Goal: Transaction & Acquisition: Subscribe to service/newsletter

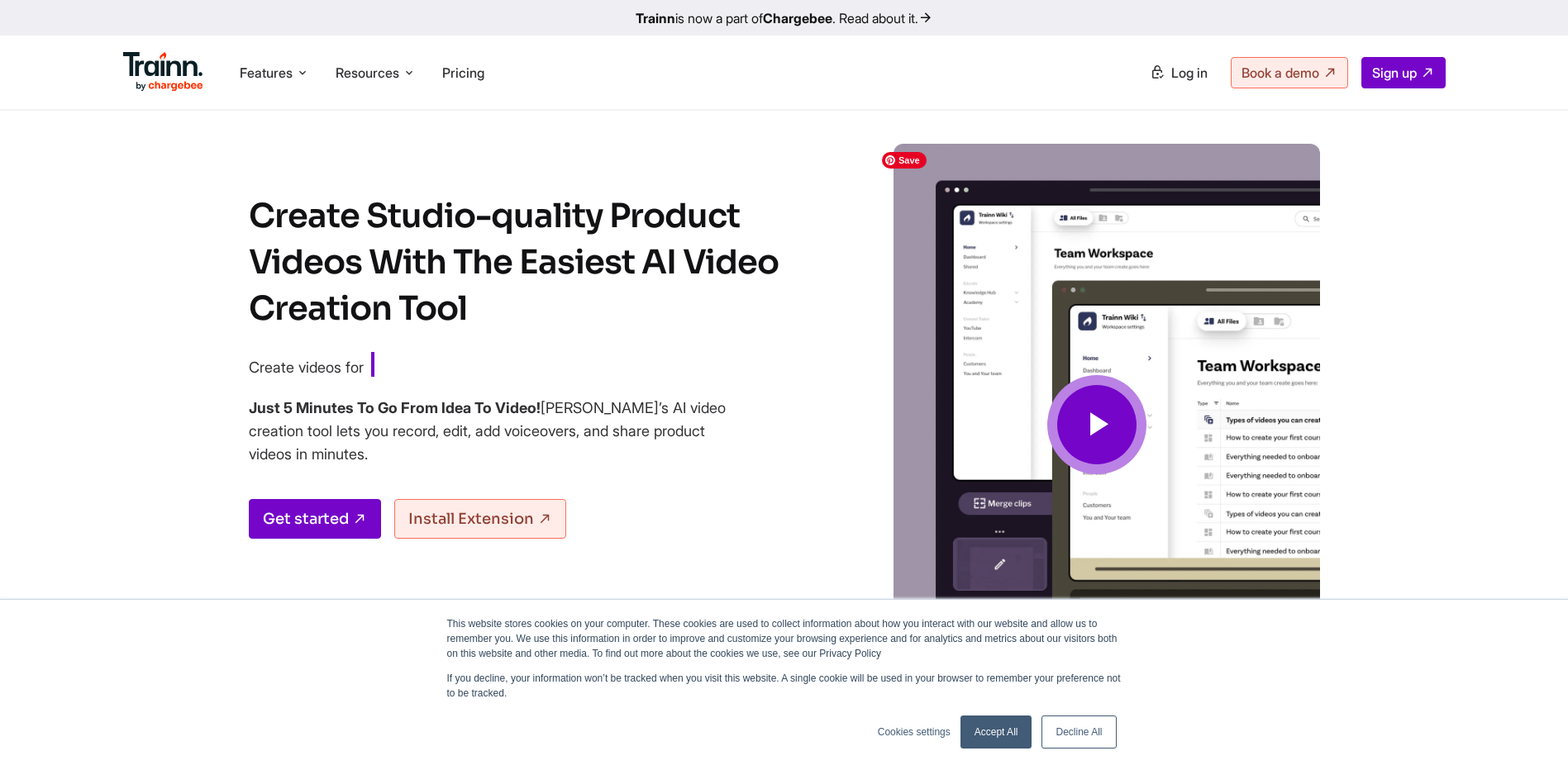
click at [1131, 420] on span at bounding box center [1096, 424] width 99 height 99
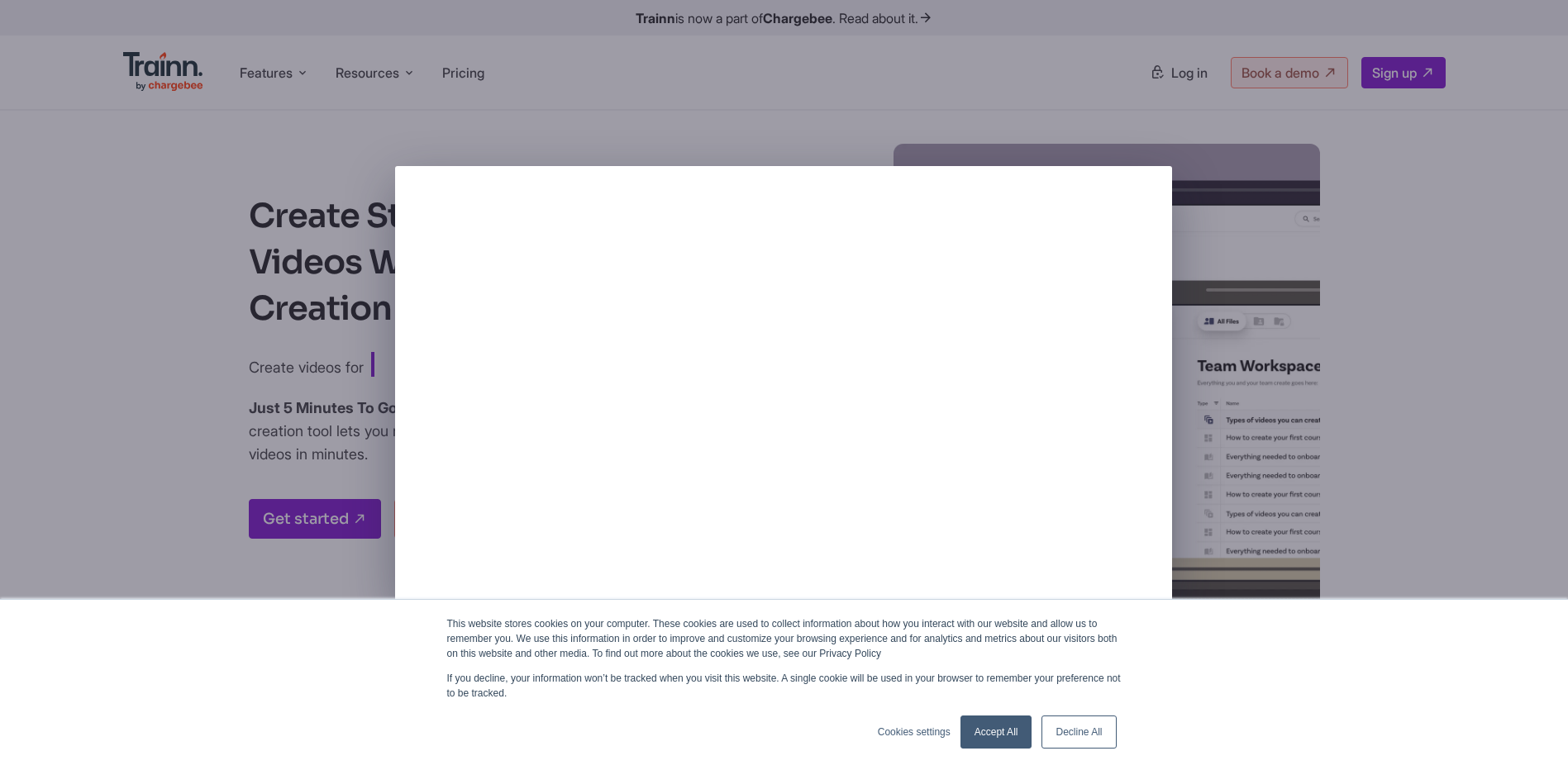
click at [1431, 306] on div at bounding box center [784, 385] width 1568 height 770
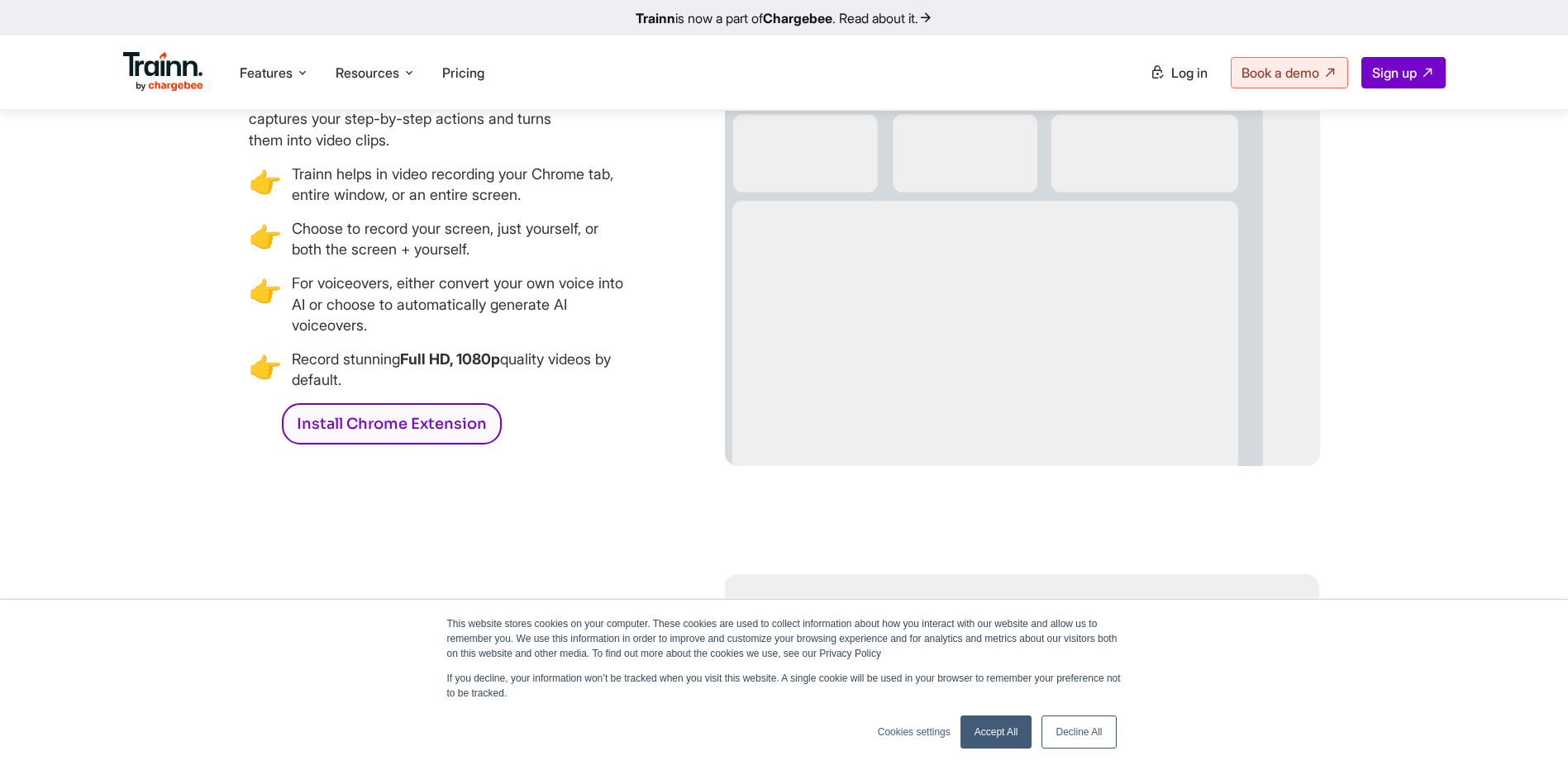
scroll to position [2148, 0]
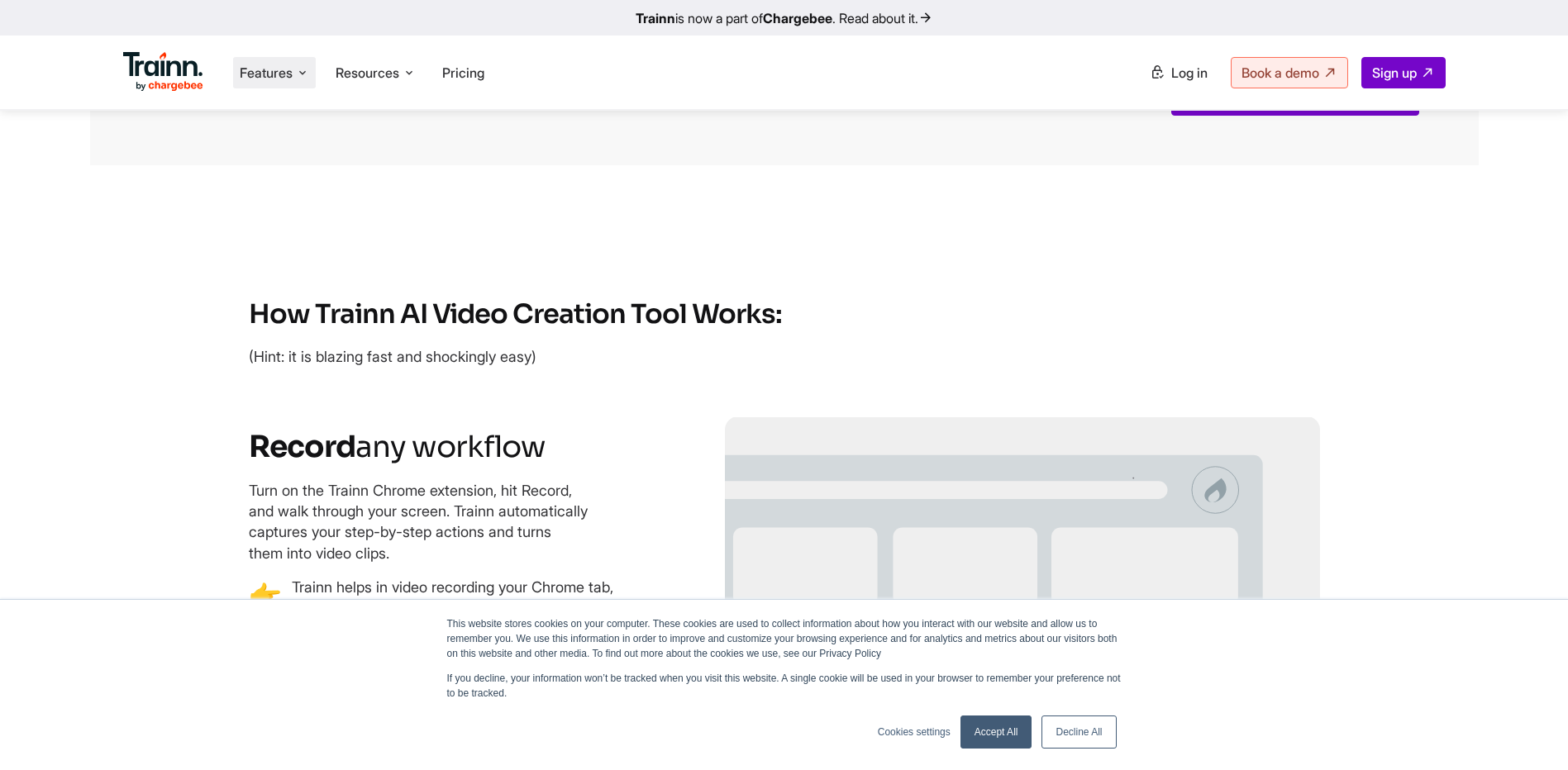
click at [258, 69] on span "Features" at bounding box center [266, 72] width 53 height 18
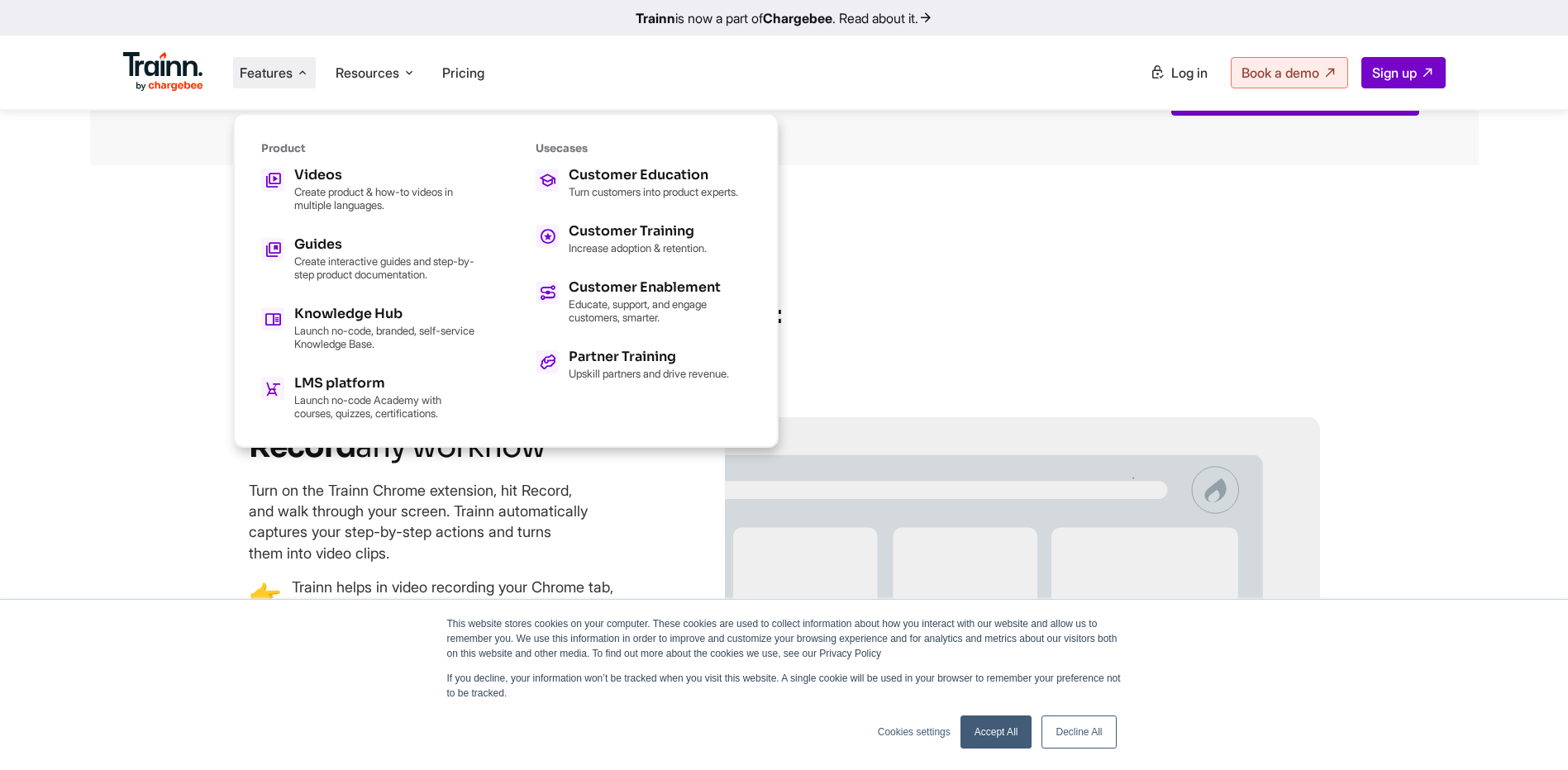
click at [259, 69] on span "Features" at bounding box center [266, 72] width 53 height 18
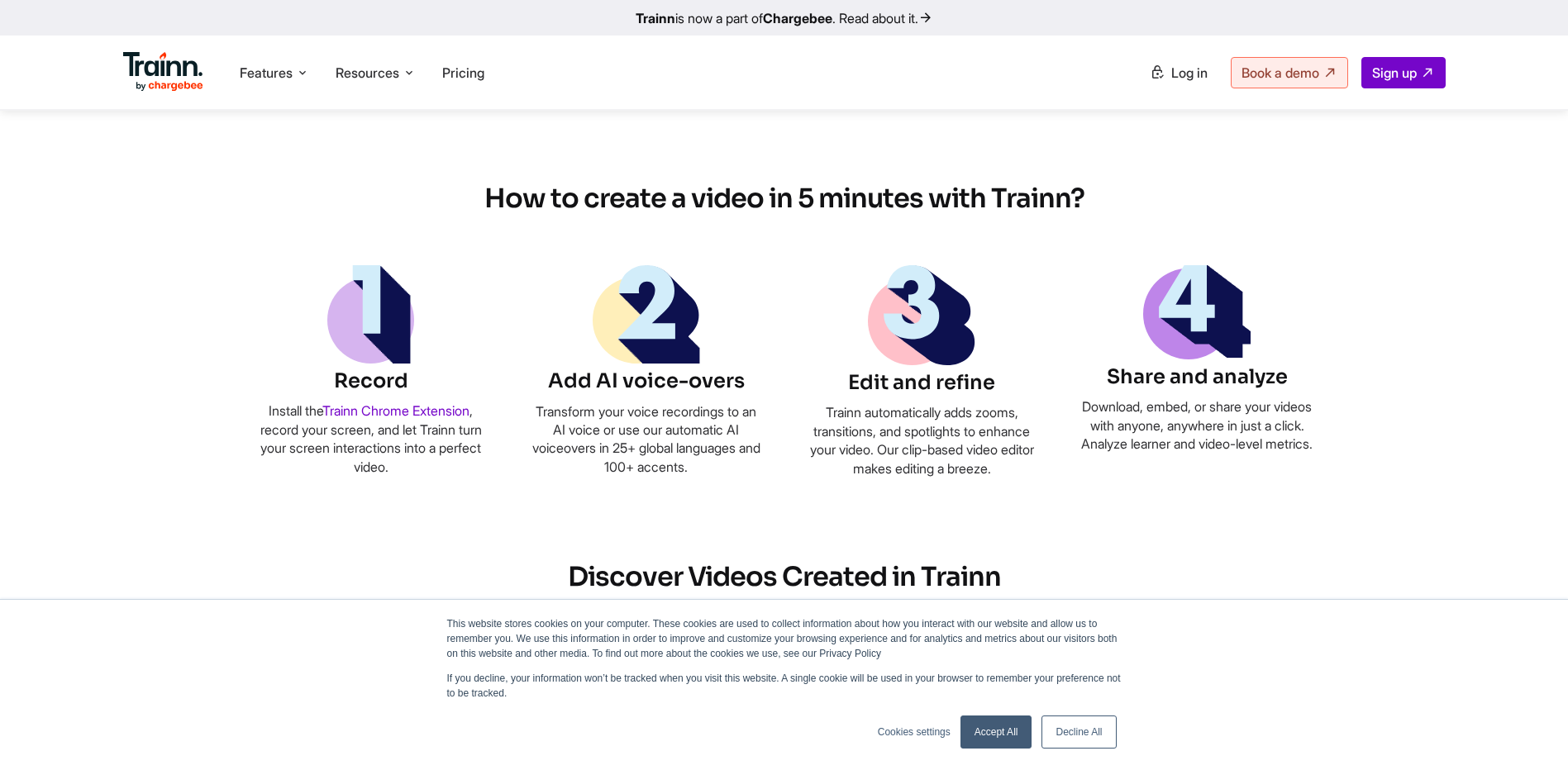
scroll to position [1157, 0]
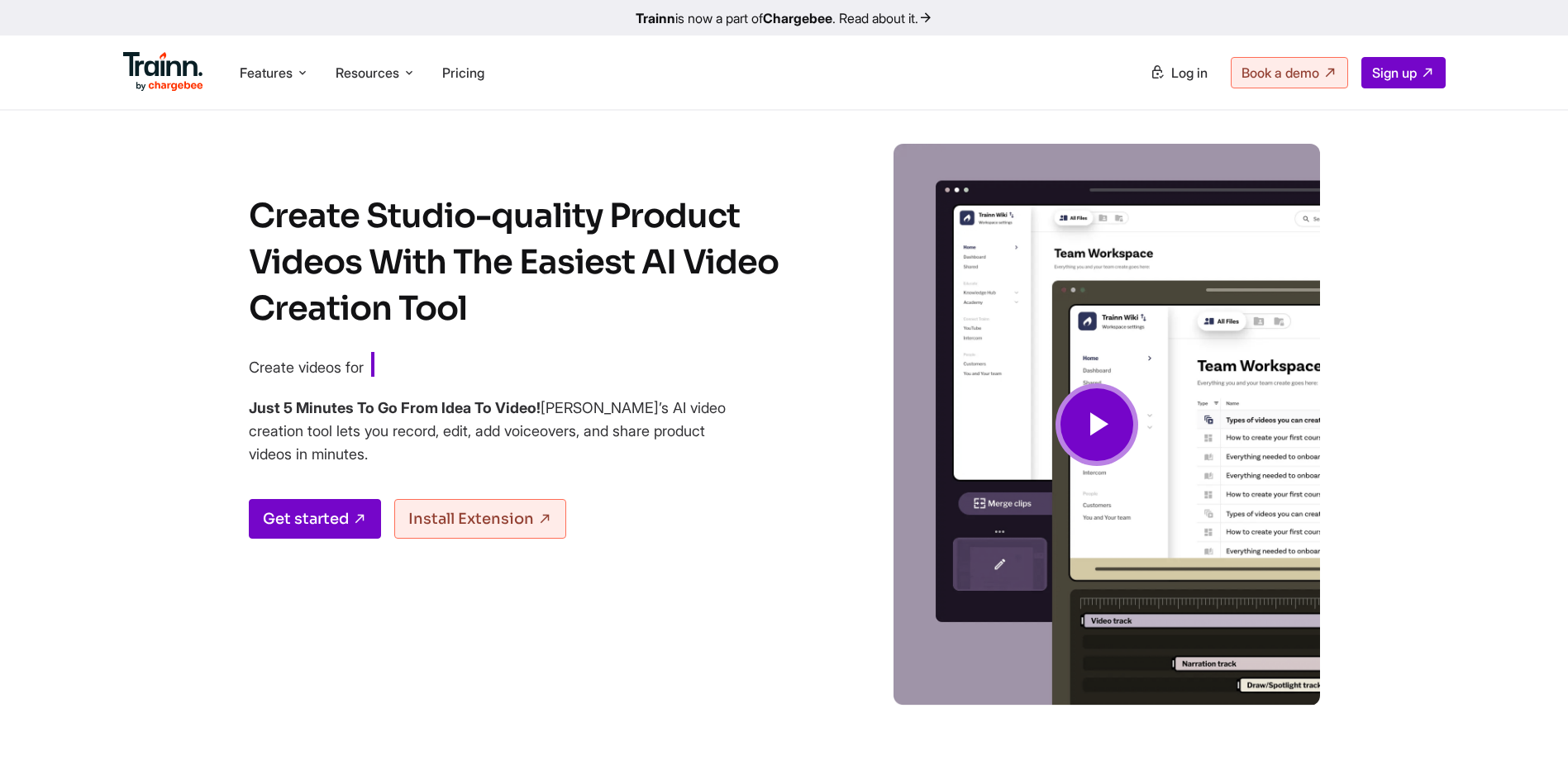
click at [1097, 406] on icon at bounding box center [1096, 424] width 39 height 56
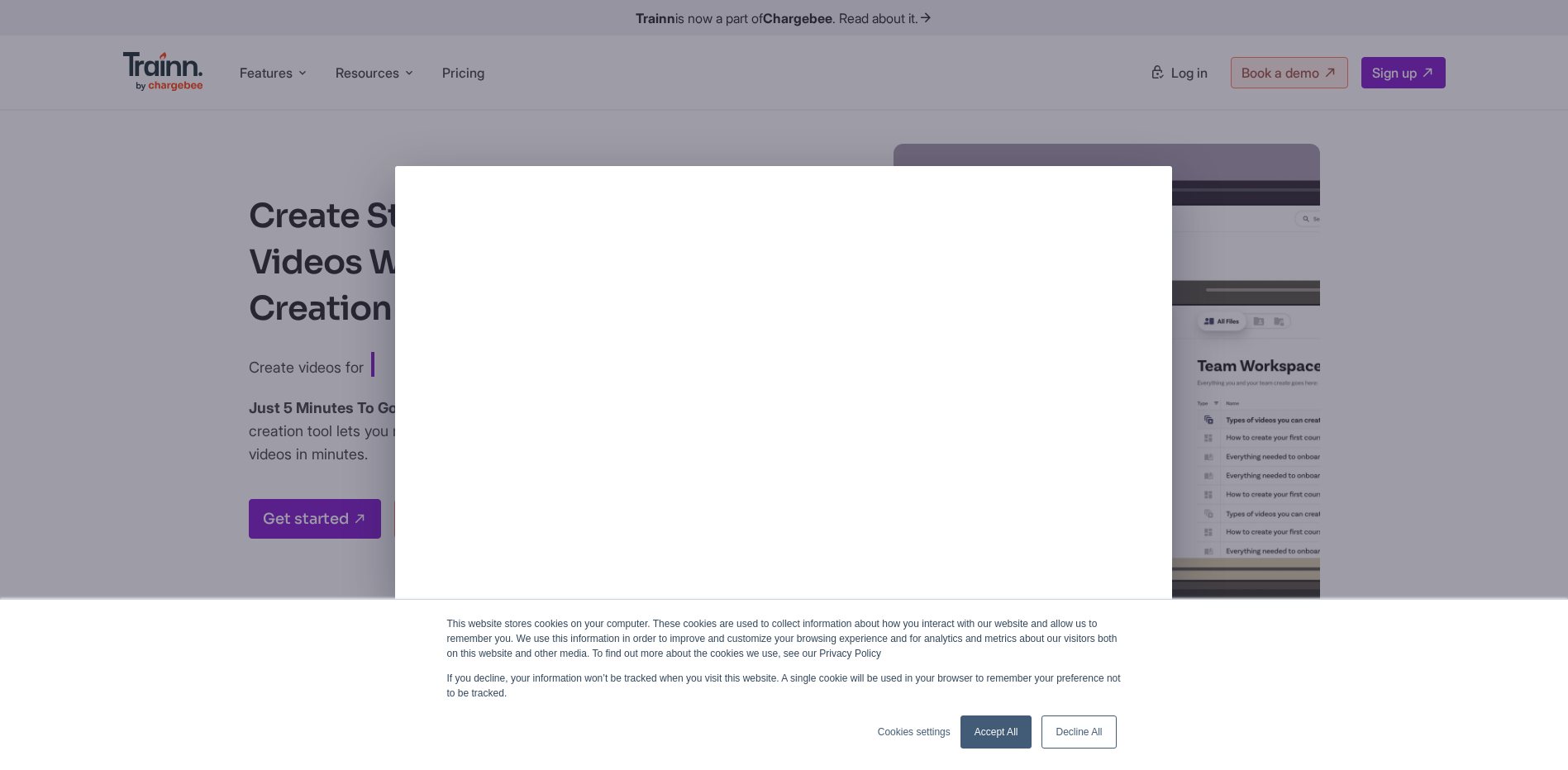
drag, startPoint x: 1531, startPoint y: 452, endPoint x: 1446, endPoint y: 421, distance: 90.5
click at [1527, 451] on div at bounding box center [784, 385] width 1568 height 770
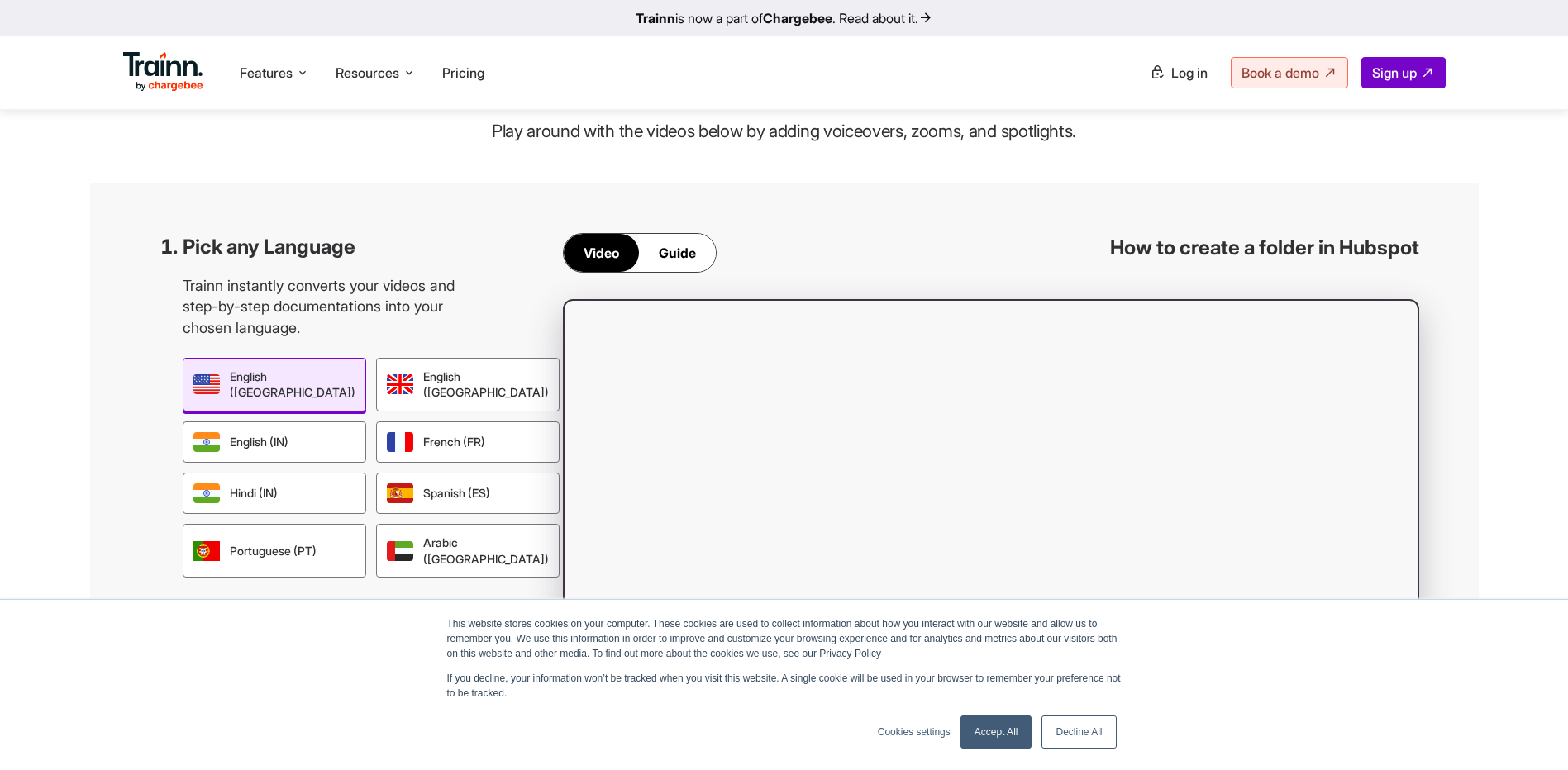
scroll to position [1405, 0]
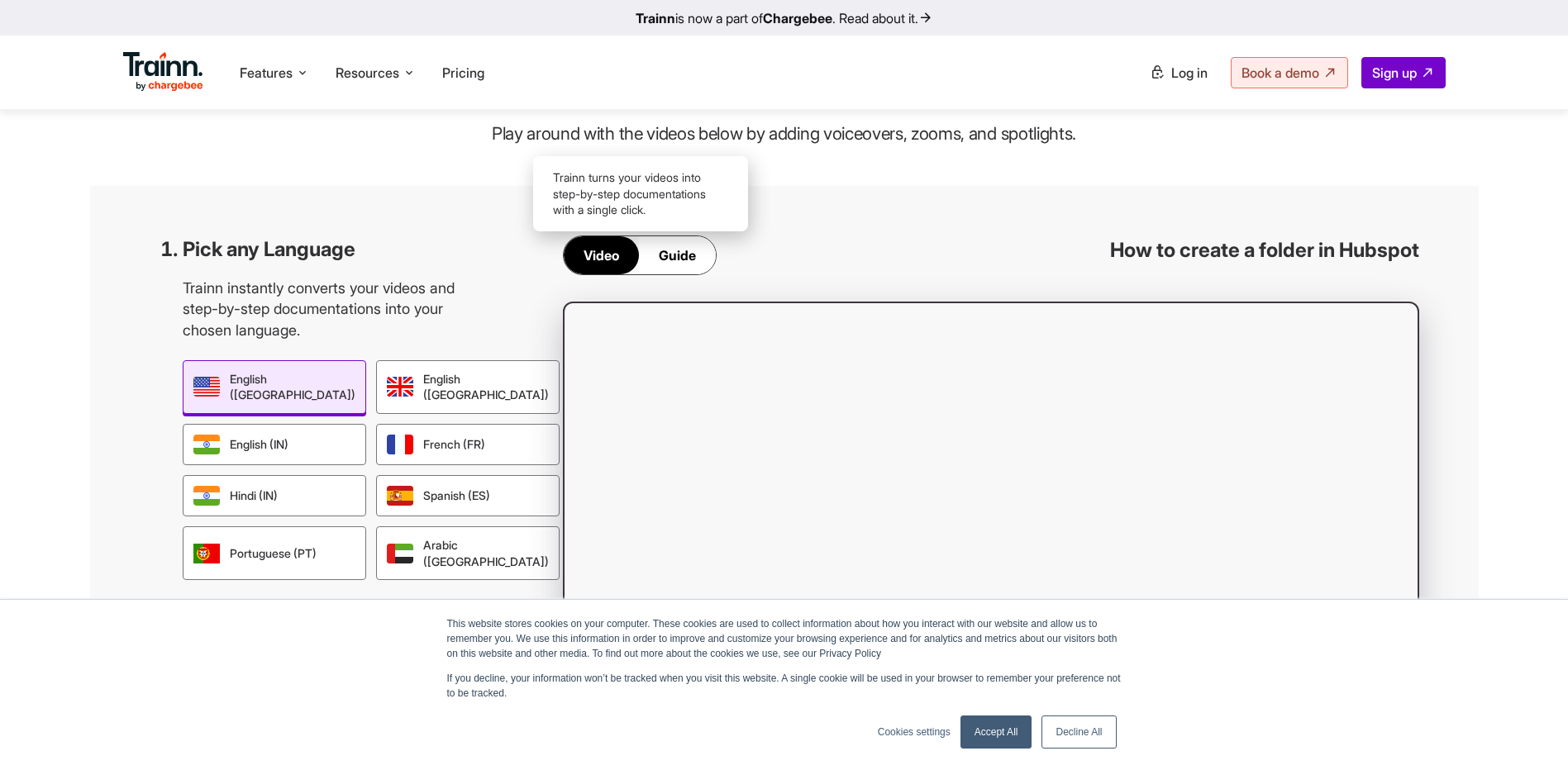
click at [689, 257] on div "Guide" at bounding box center [677, 255] width 77 height 38
click at [604, 253] on div "Video" at bounding box center [602, 255] width 75 height 38
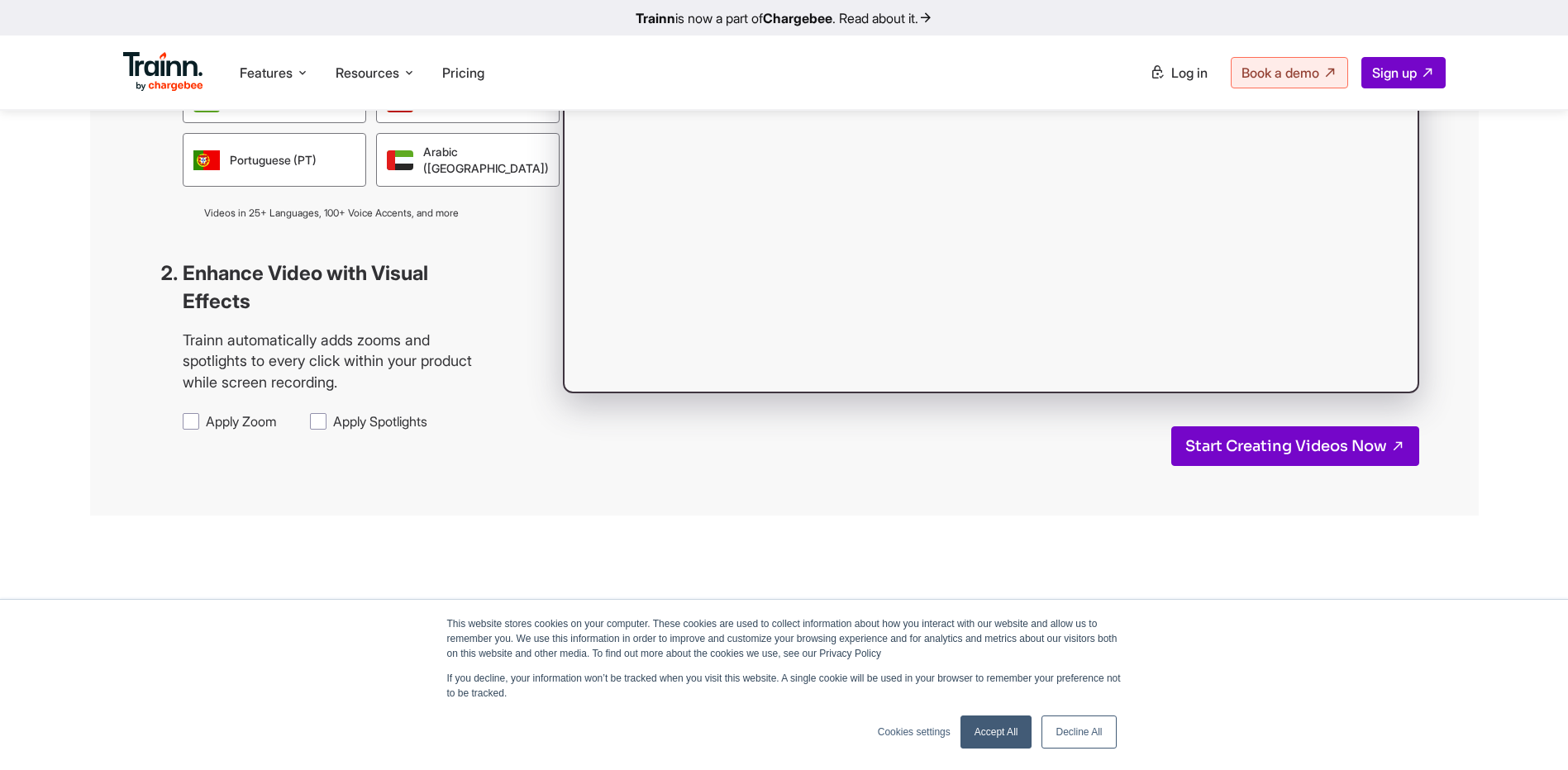
scroll to position [1900, 0]
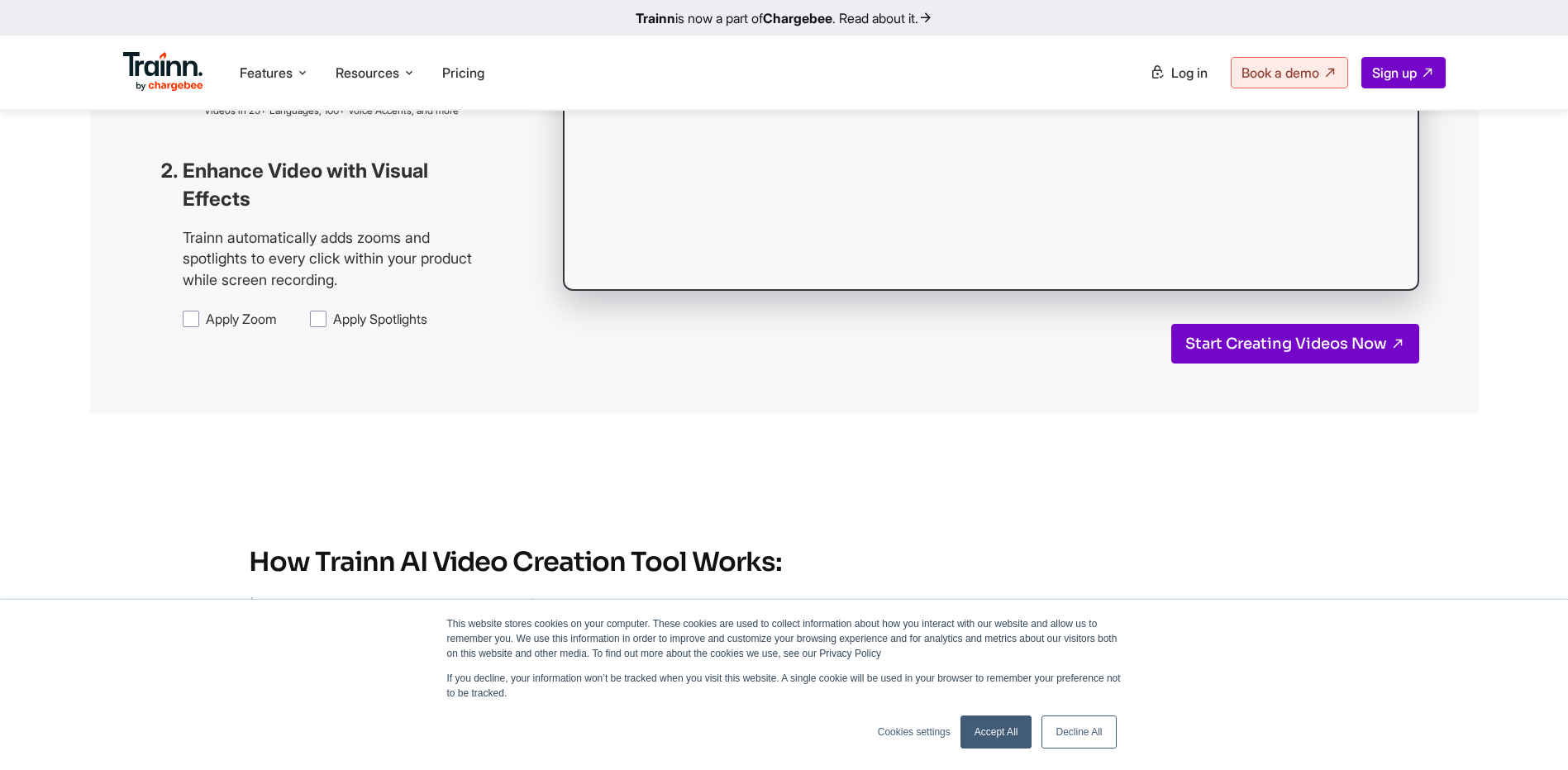
click at [993, 726] on link "Accept All" at bounding box center [996, 732] width 72 height 33
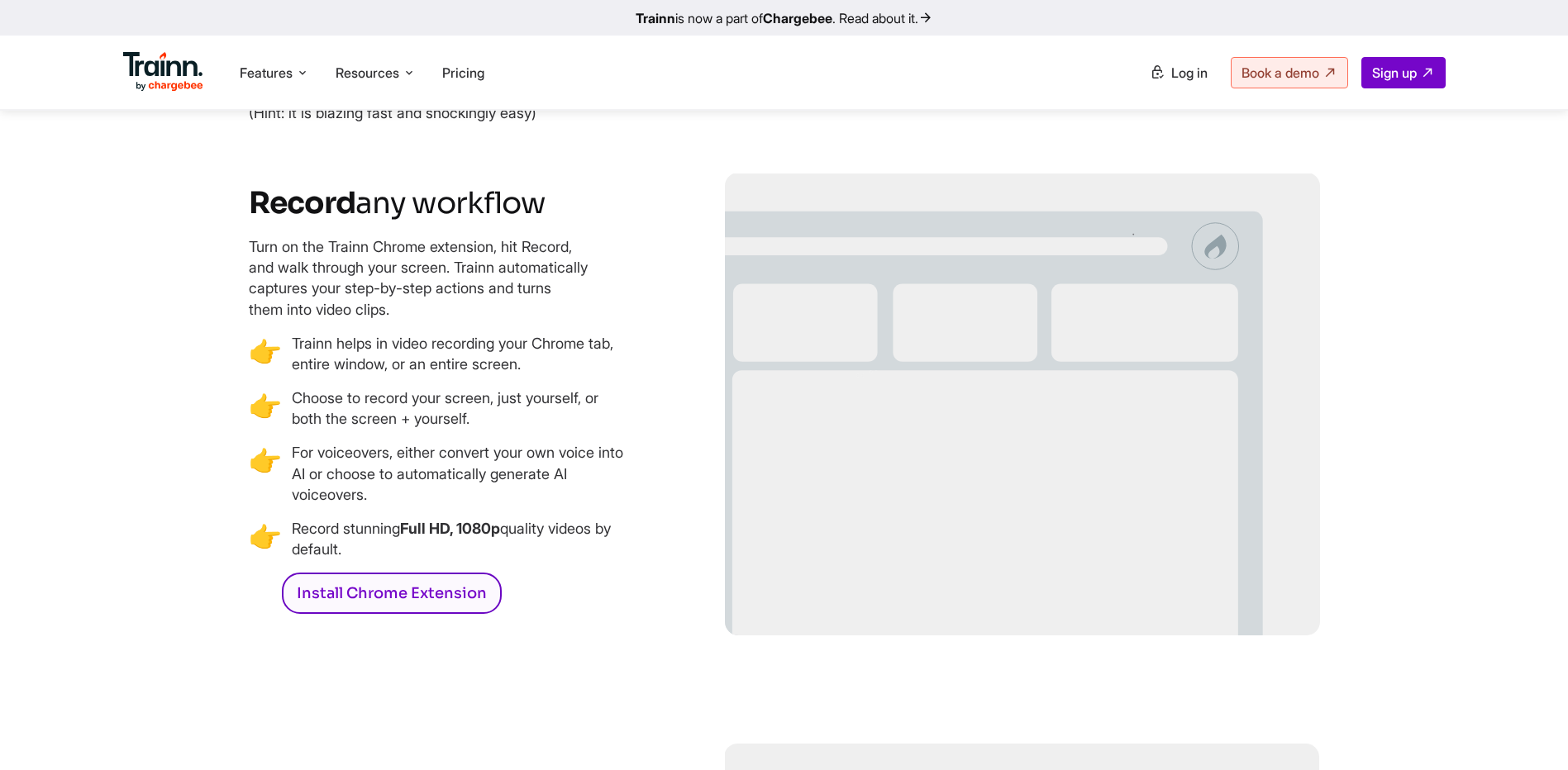
scroll to position [2396, 0]
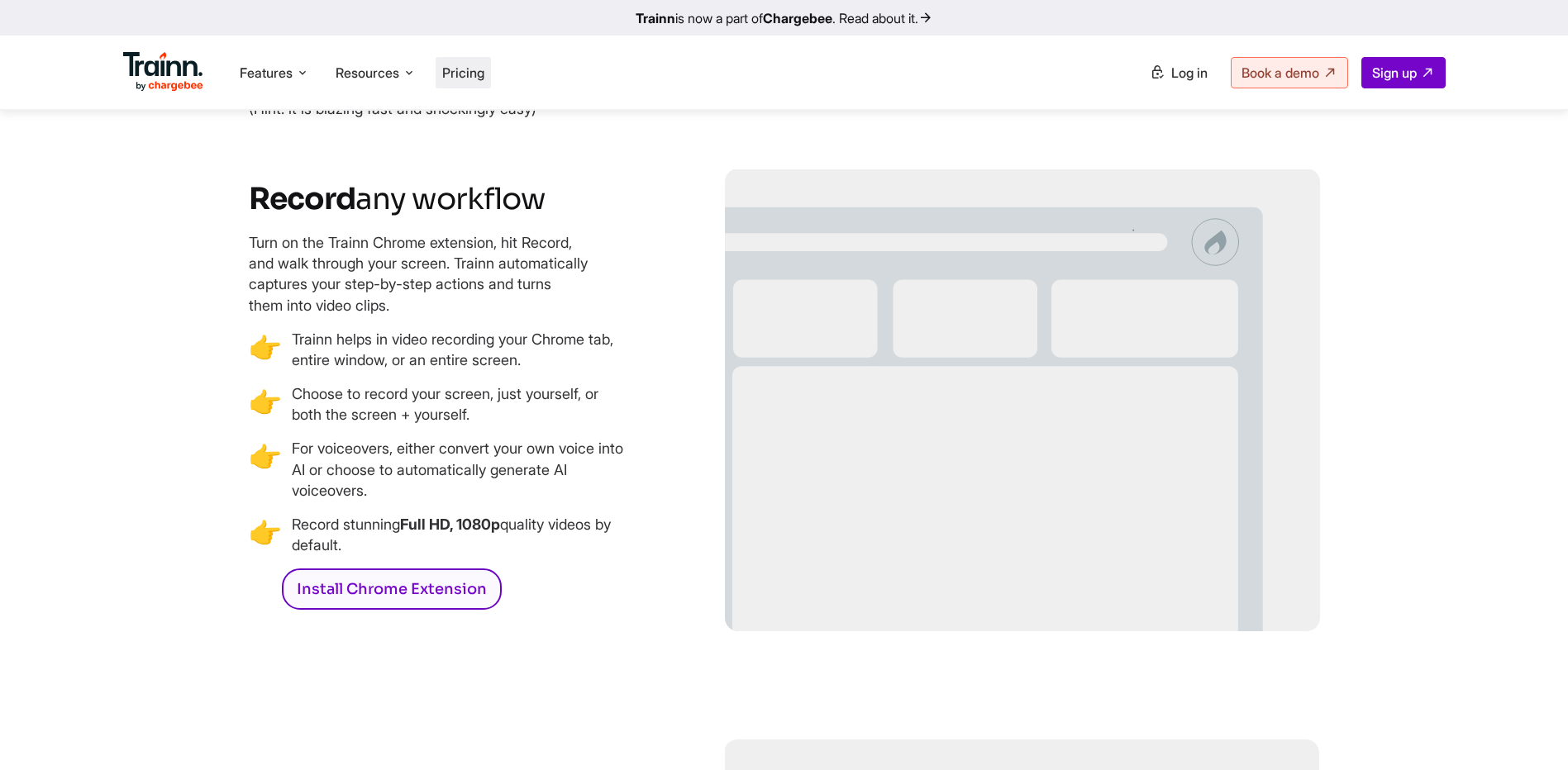
click at [484, 83] on li "Pricing" at bounding box center [463, 73] width 56 height 32
click at [478, 64] on span "Pricing" at bounding box center [463, 72] width 42 height 16
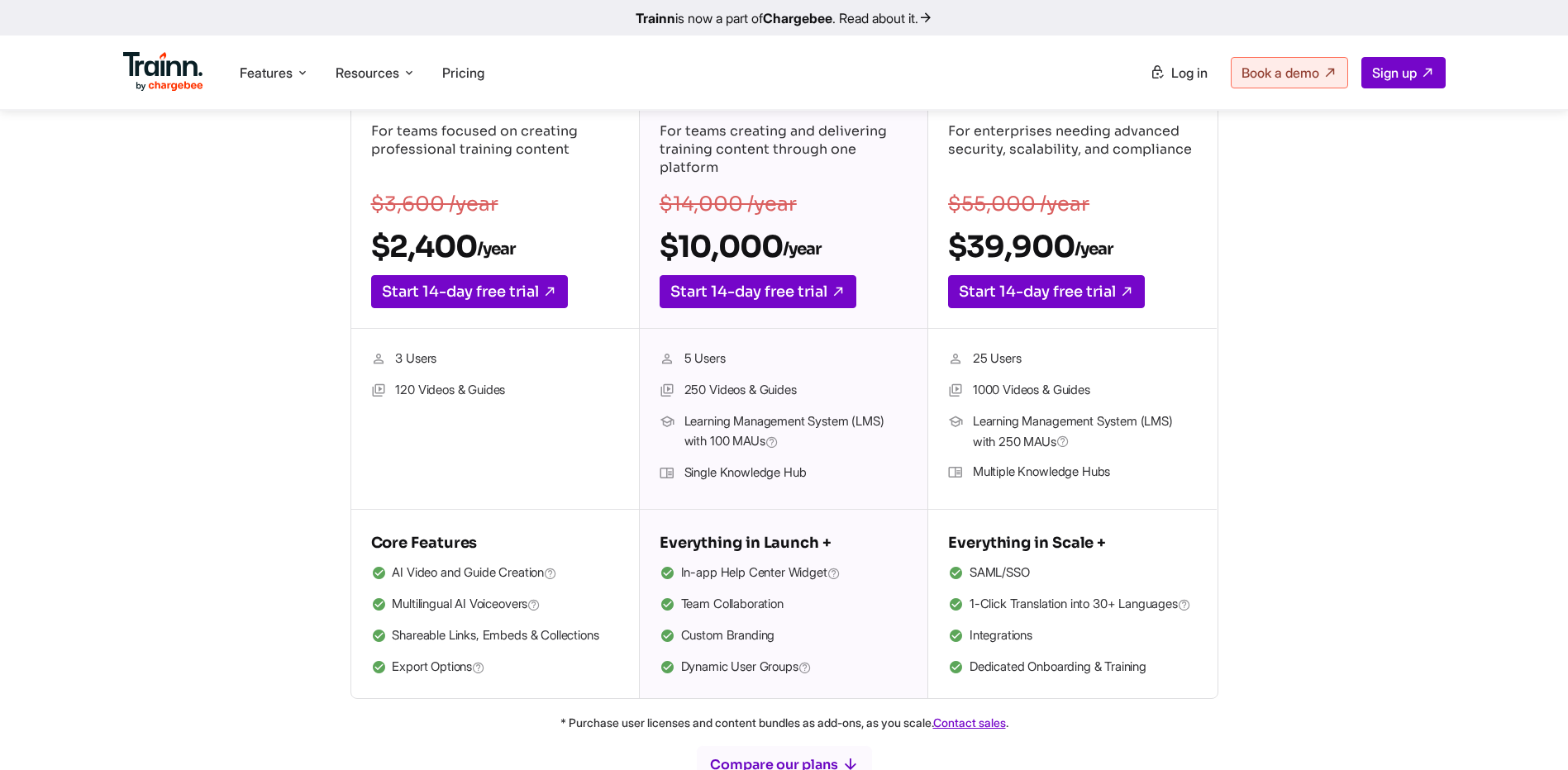
scroll to position [248, 0]
